Goal: Information Seeking & Learning: Check status

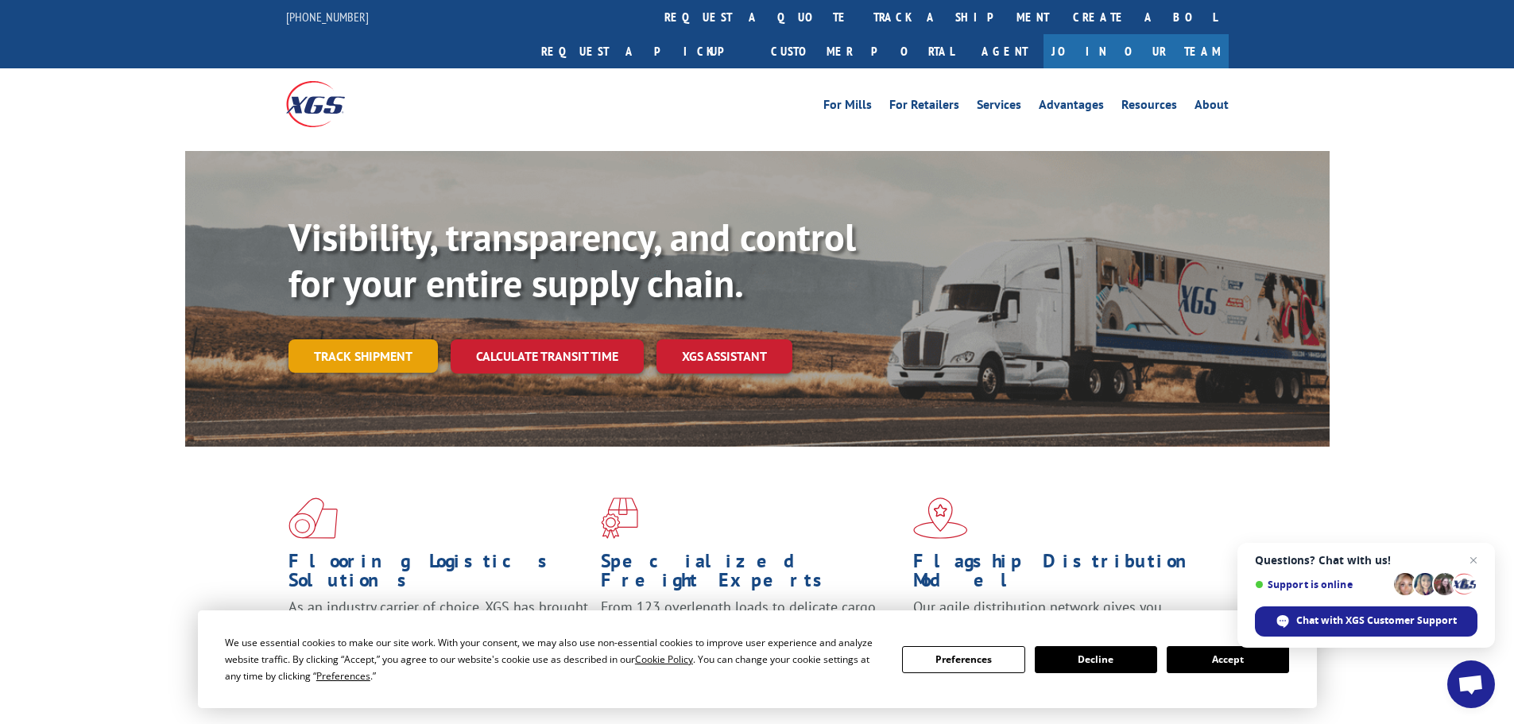
click at [409, 339] on link "Track shipment" at bounding box center [363, 355] width 149 height 33
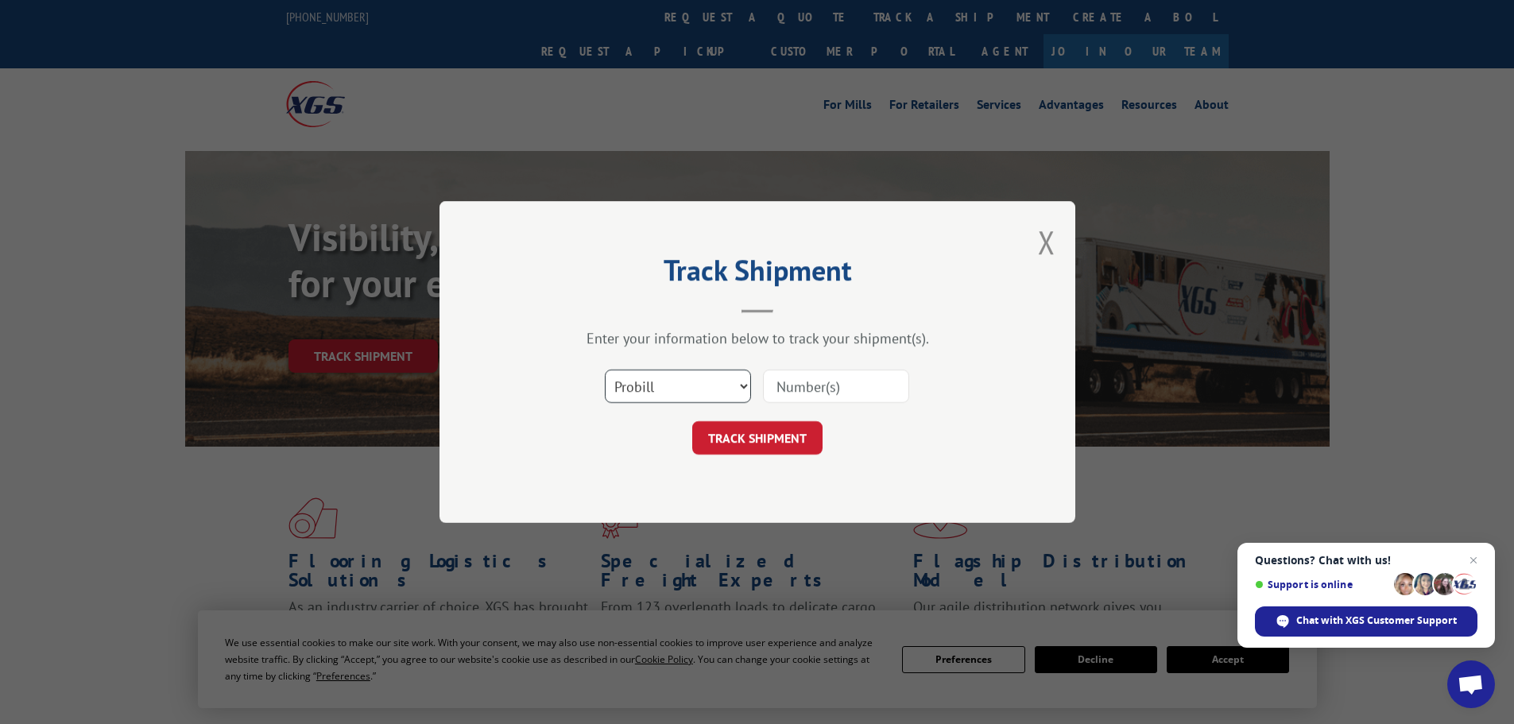
drag, startPoint x: 665, startPoint y: 380, endPoint x: 661, endPoint y: 393, distance: 13.9
click at [665, 380] on select "Select category... Probill BOL PO" at bounding box center [678, 386] width 146 height 33
select select "po"
click at [605, 370] on select "Select category... Probill BOL PO" at bounding box center [678, 386] width 146 height 33
click at [795, 366] on div "Select category... Probill BOL PO" at bounding box center [757, 386] width 477 height 52
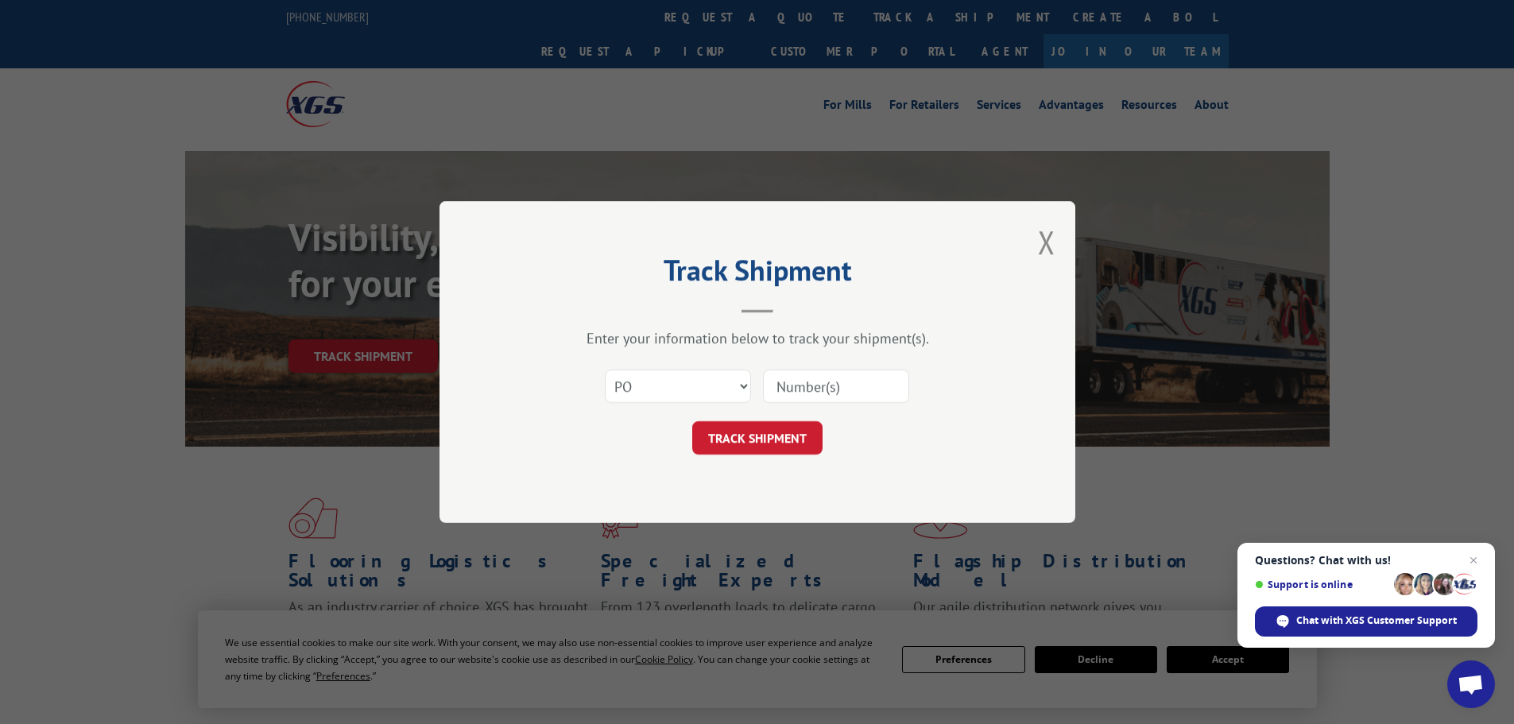
click at [795, 379] on input at bounding box center [836, 386] width 146 height 33
paste input "02505261"
type input "02505261"
click at [761, 437] on button "TRACK SHIPMENT" at bounding box center [757, 437] width 130 height 33
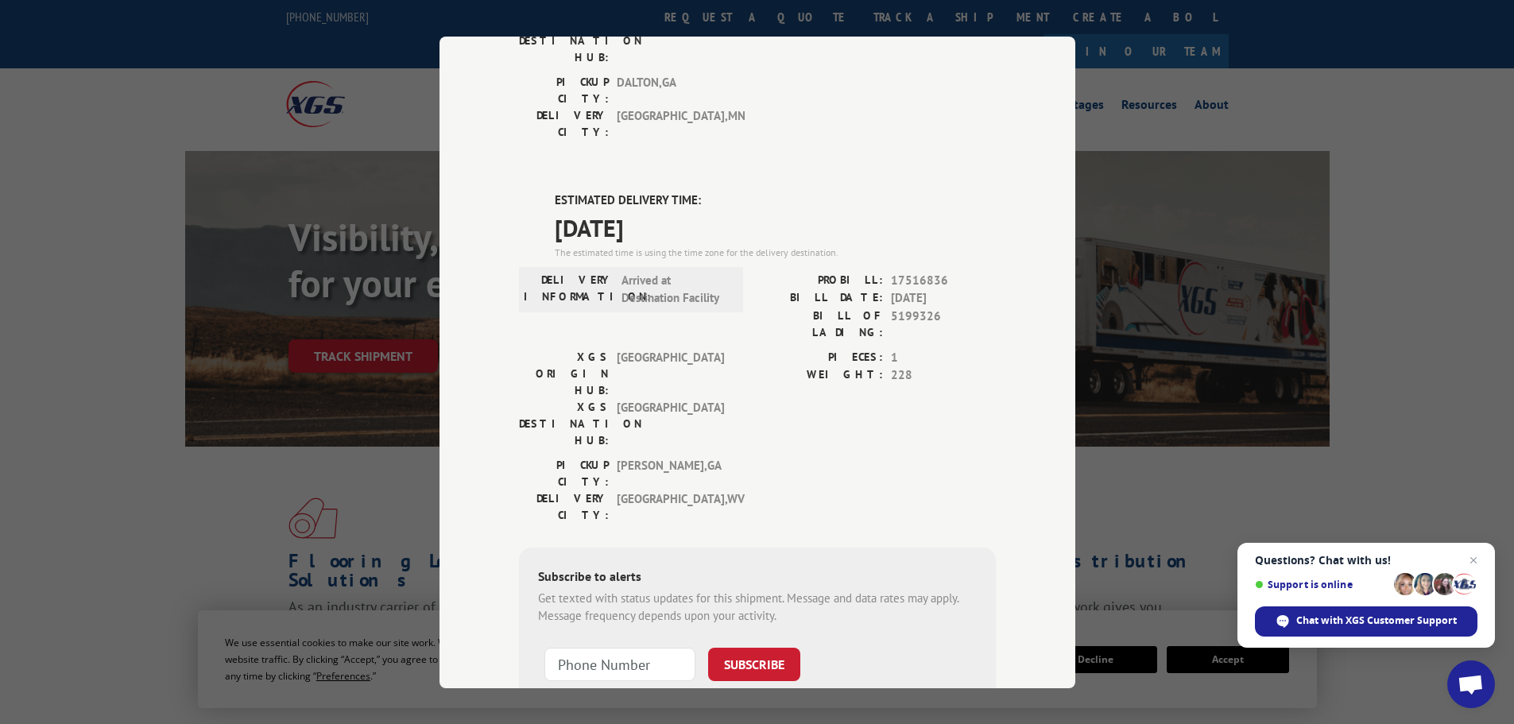
scroll to position [6, 0]
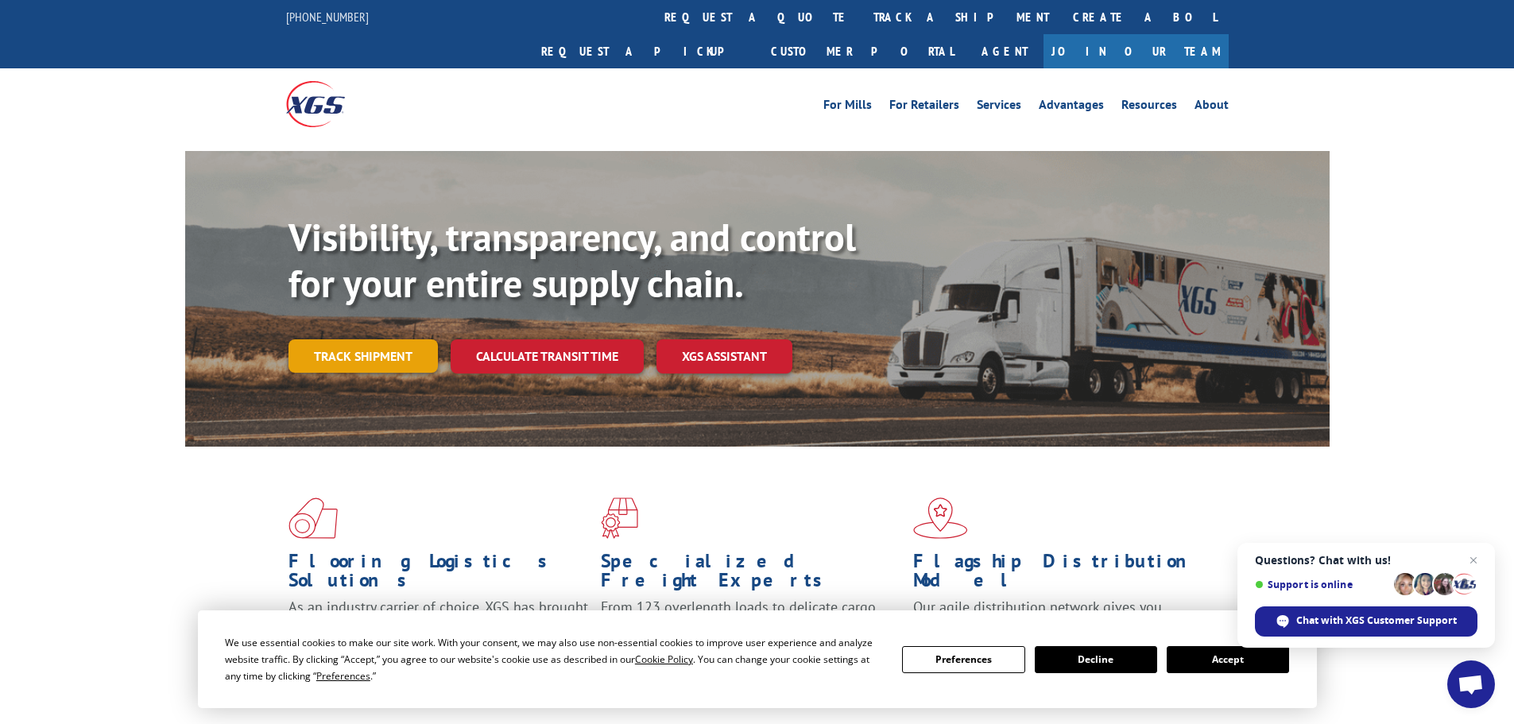
click at [365, 339] on link "Track shipment" at bounding box center [363, 355] width 149 height 33
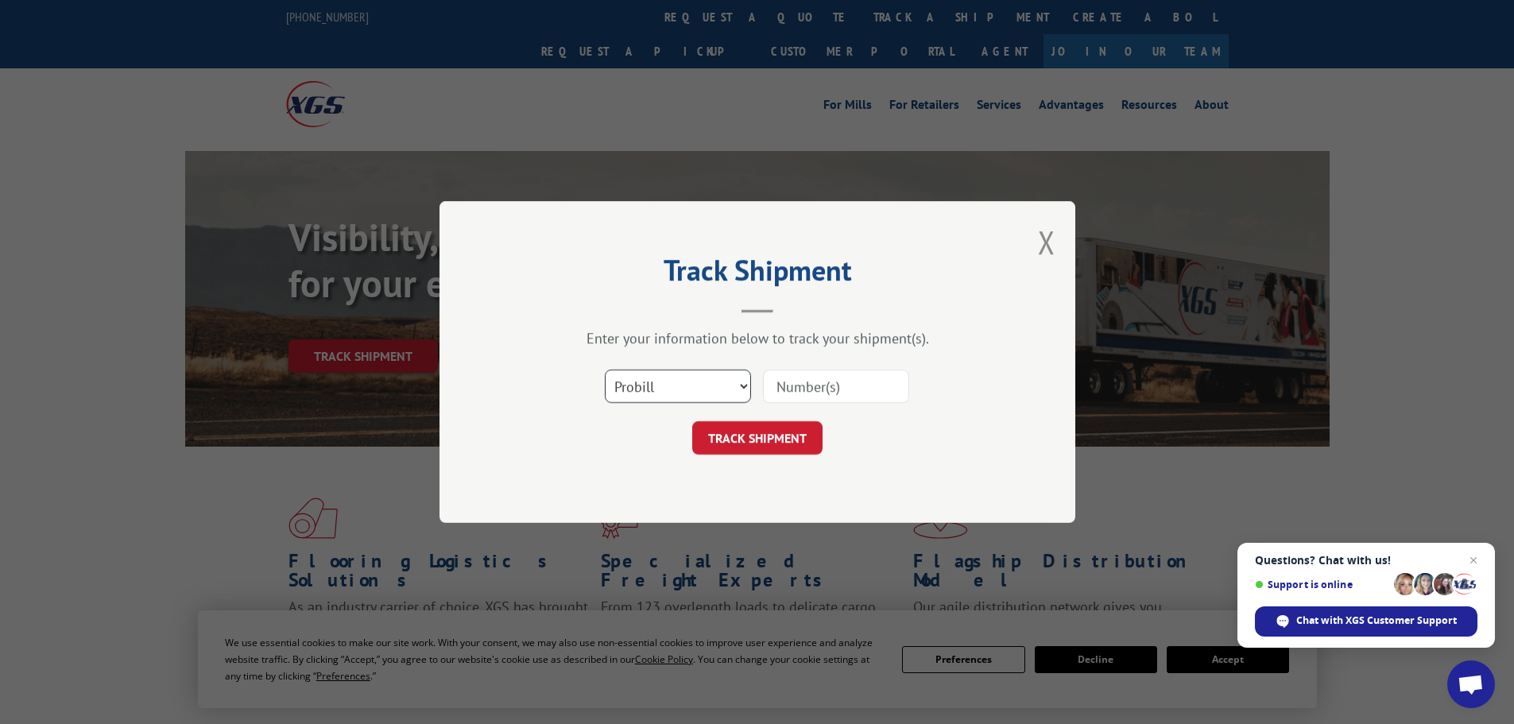
click at [626, 374] on select "Select category... Probill BOL PO" at bounding box center [678, 386] width 146 height 33
select select "po"
click at [605, 370] on select "Select category... Probill BOL PO" at bounding box center [678, 386] width 146 height 33
paste input "02505236"
type input "02505236"
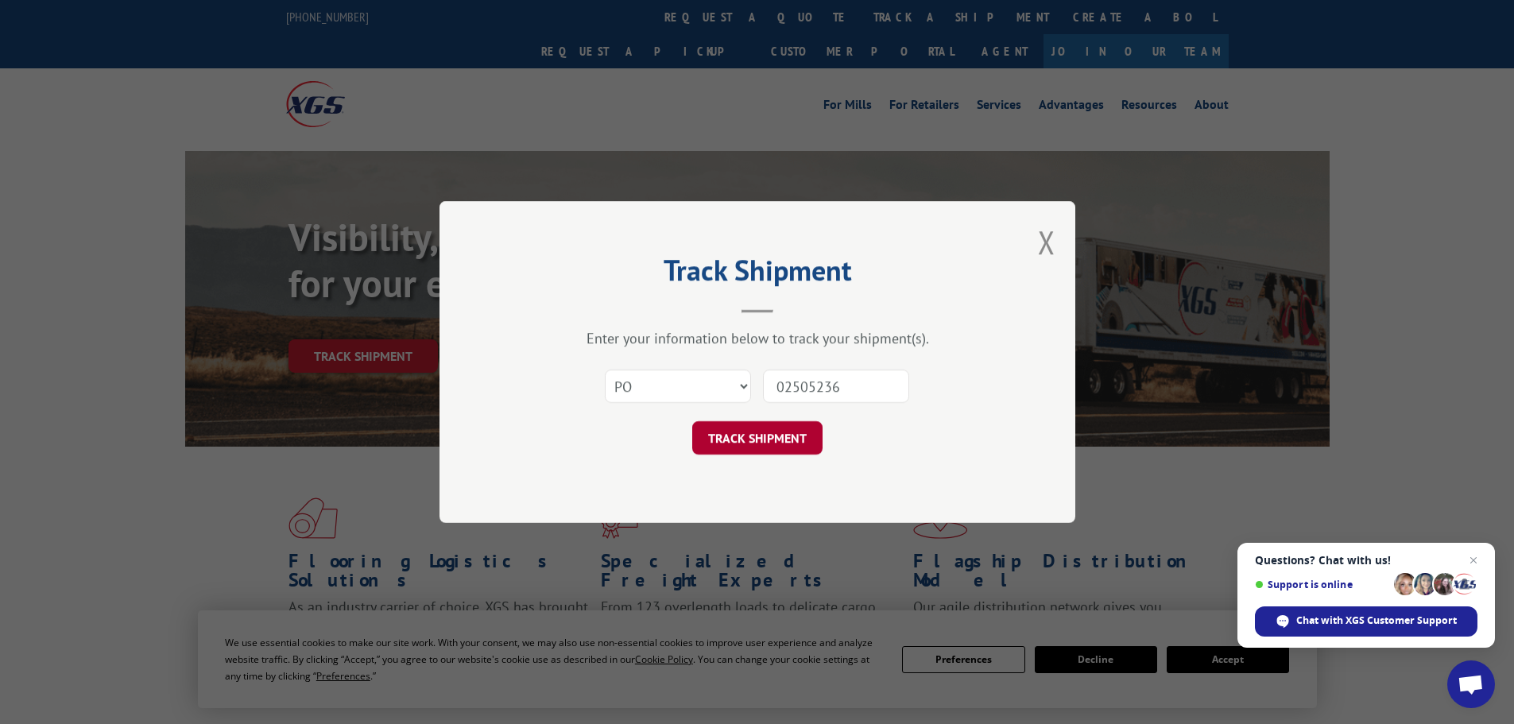
click at [773, 444] on button "TRACK SHIPMENT" at bounding box center [757, 437] width 130 height 33
